Goal: Find specific page/section: Find specific page/section

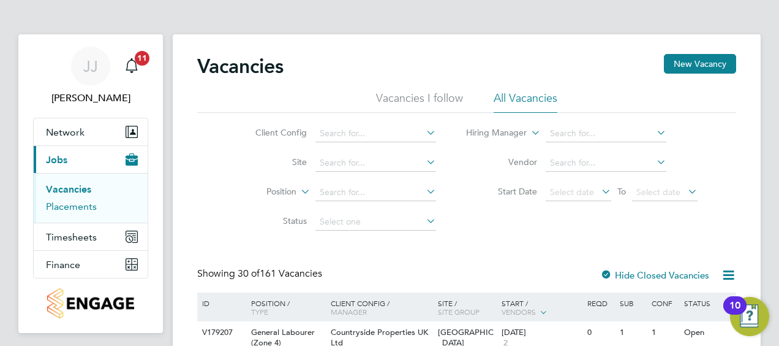
click at [67, 207] on link "Placements" at bounding box center [71, 206] width 51 height 12
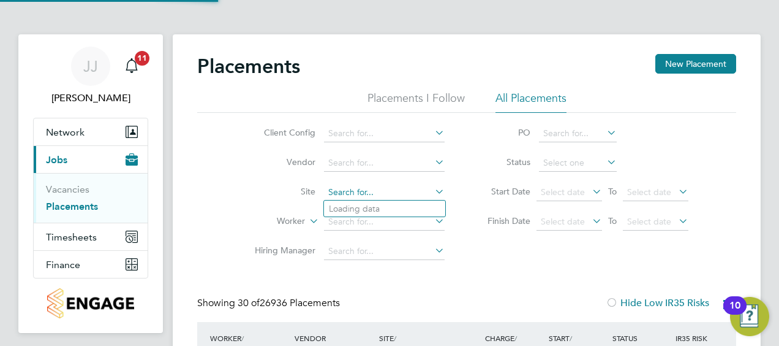
click at [368, 186] on input at bounding box center [384, 192] width 121 height 17
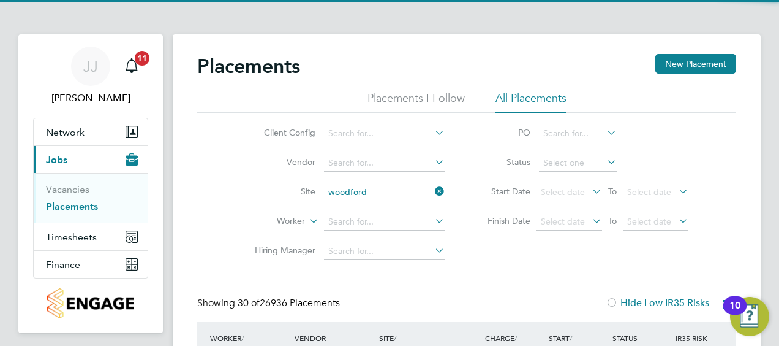
click at [363, 208] on b "Woodford" at bounding box center [350, 208] width 42 height 10
type input "Woodford ([GEOGRAPHIC_DATA])"
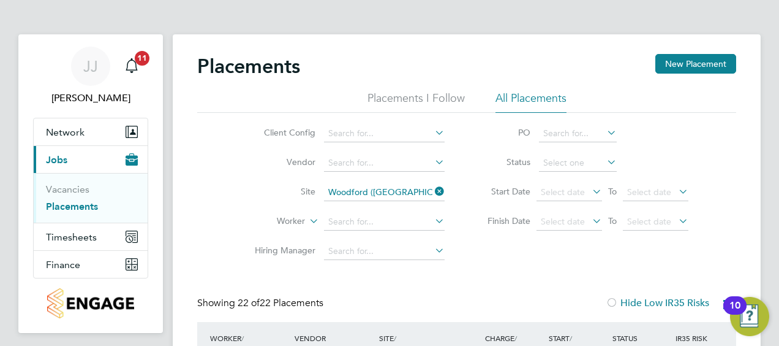
click at [605, 159] on icon at bounding box center [605, 161] width 0 height 17
click at [571, 165] on input at bounding box center [578, 162] width 78 height 17
click at [567, 179] on li "Active" at bounding box center [578, 179] width 78 height 16
type input "Active"
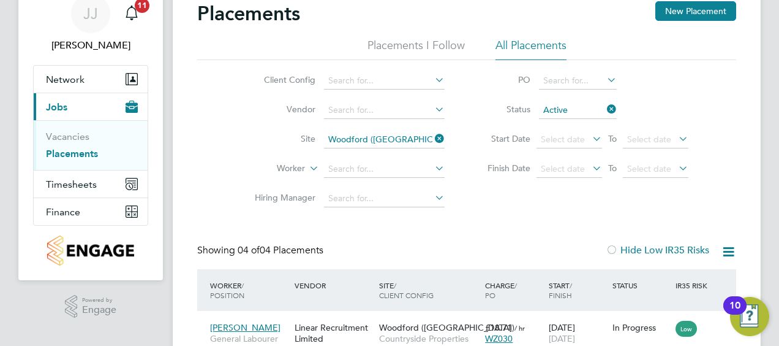
click at [605, 107] on icon at bounding box center [605, 108] width 0 height 17
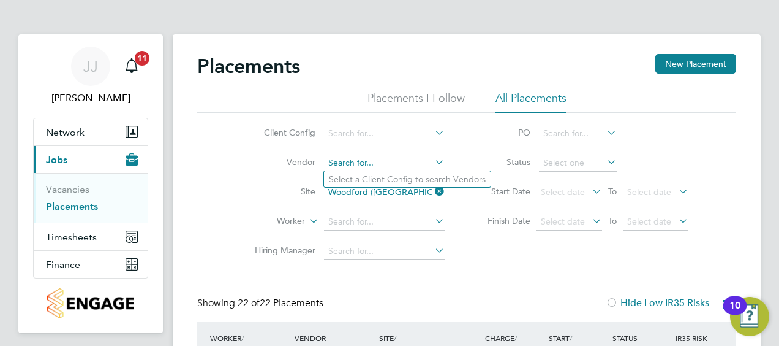
click at [424, 158] on input at bounding box center [384, 162] width 121 height 17
type input "f"
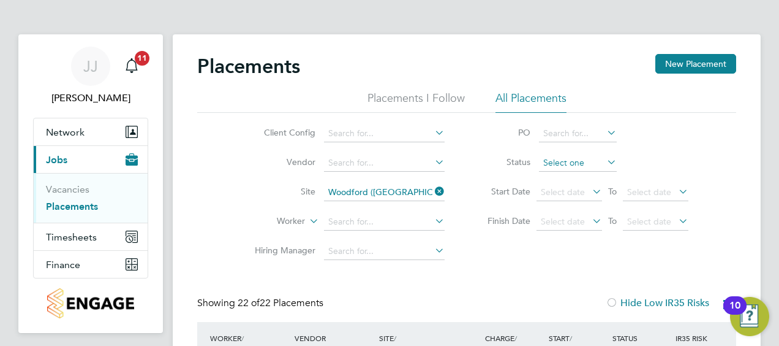
drag, startPoint x: 564, startPoint y: 155, endPoint x: 574, endPoint y: 159, distance: 10.7
click at [564, 155] on input at bounding box center [578, 162] width 78 height 17
click at [574, 180] on li "Active" at bounding box center [578, 179] width 78 height 16
type input "Active"
